Goal: Navigation & Orientation: Find specific page/section

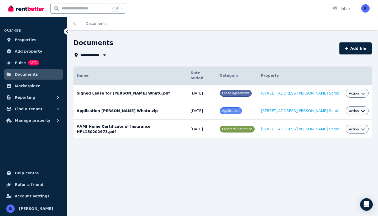
click at [20, 8] on img at bounding box center [26, 8] width 36 height 8
